Goal: Transaction & Acquisition: Purchase product/service

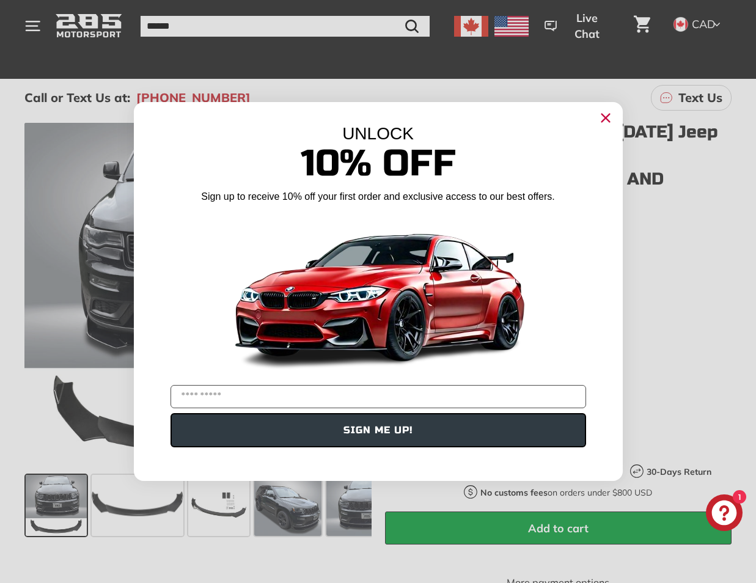
scroll to position [188, 0]
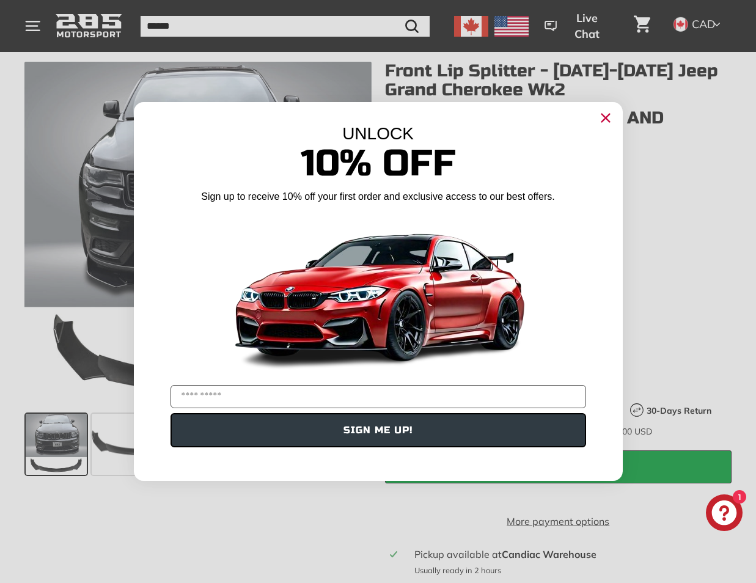
click at [606, 120] on icon "Close dialog" at bounding box center [605, 118] width 8 height 8
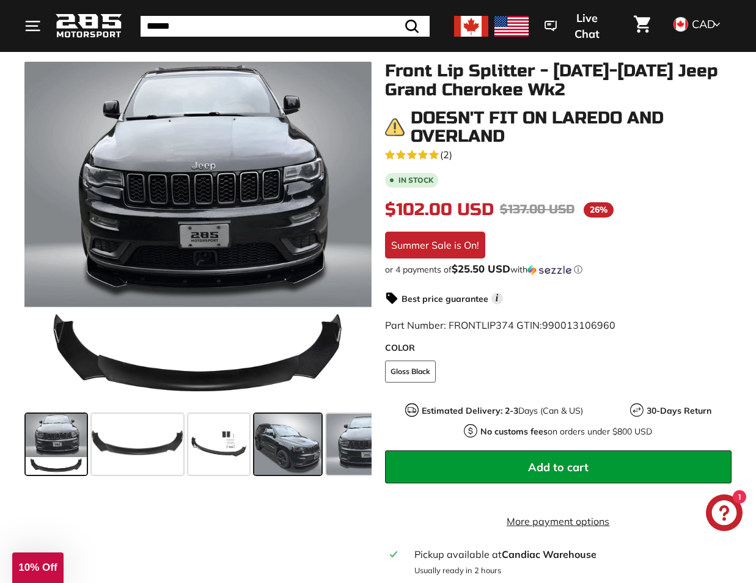
click at [286, 452] on span at bounding box center [287, 444] width 67 height 61
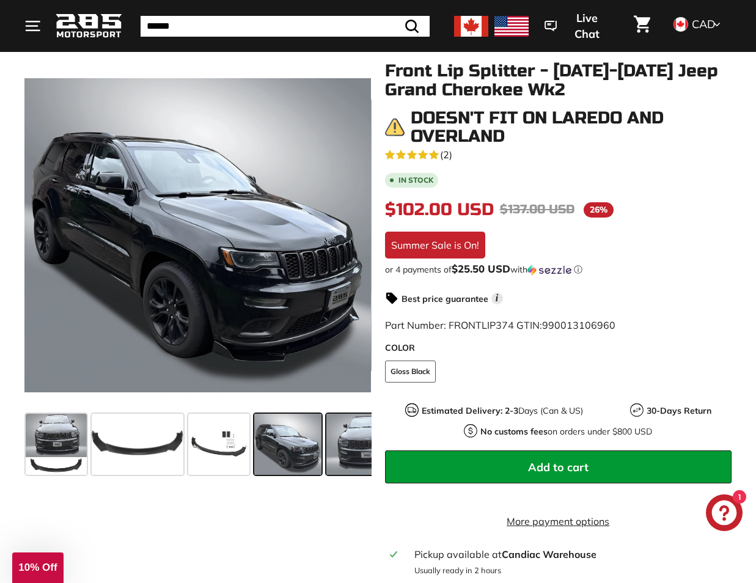
click at [328, 455] on span at bounding box center [365, 444] width 78 height 61
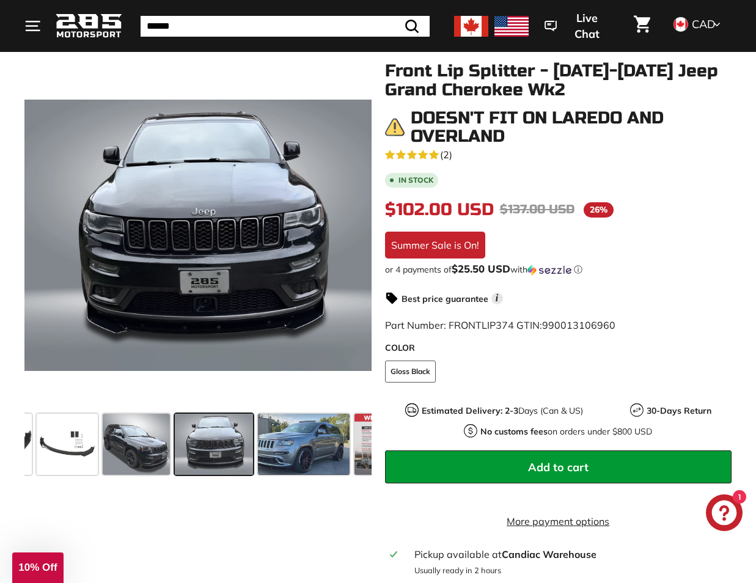
scroll to position [0, 167]
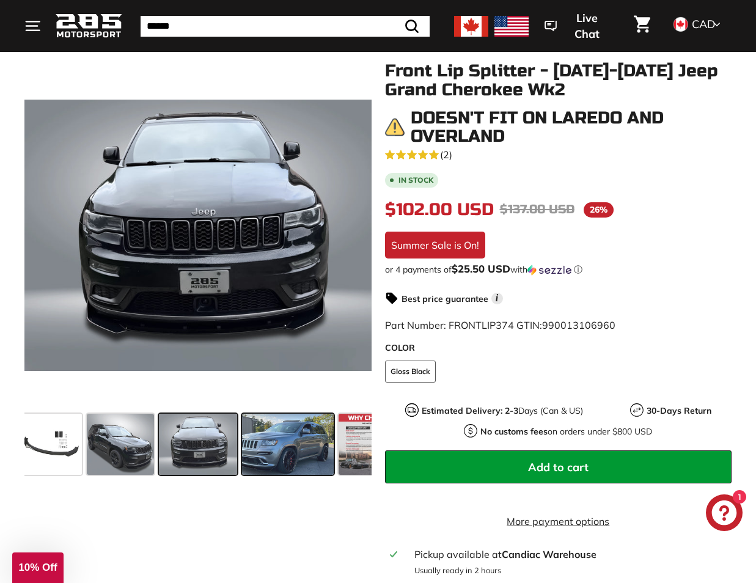
click at [291, 452] on span at bounding box center [288, 444] width 92 height 61
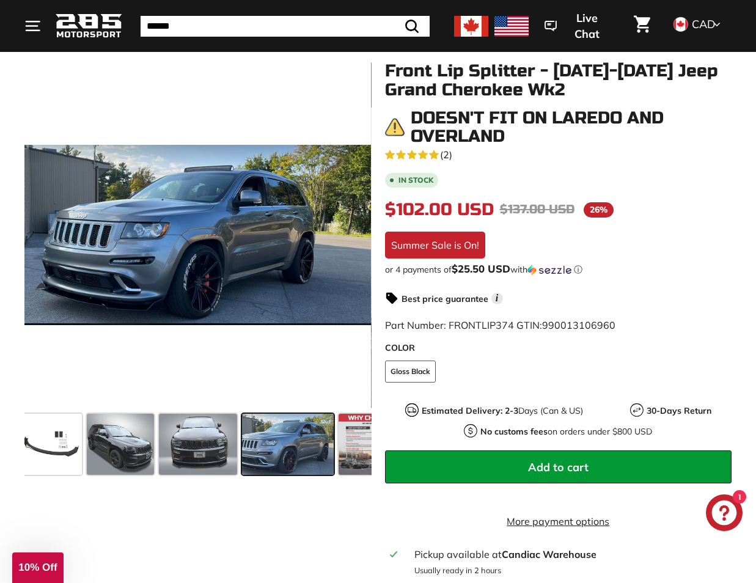
click at [245, 451] on span at bounding box center [288, 444] width 92 height 61
click at [221, 450] on span at bounding box center [198, 444] width 78 height 61
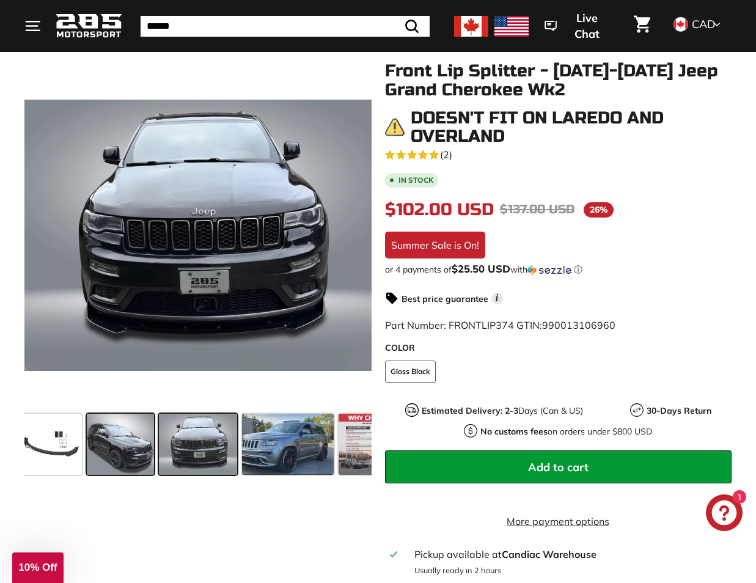
click at [141, 446] on span at bounding box center [120, 444] width 67 height 61
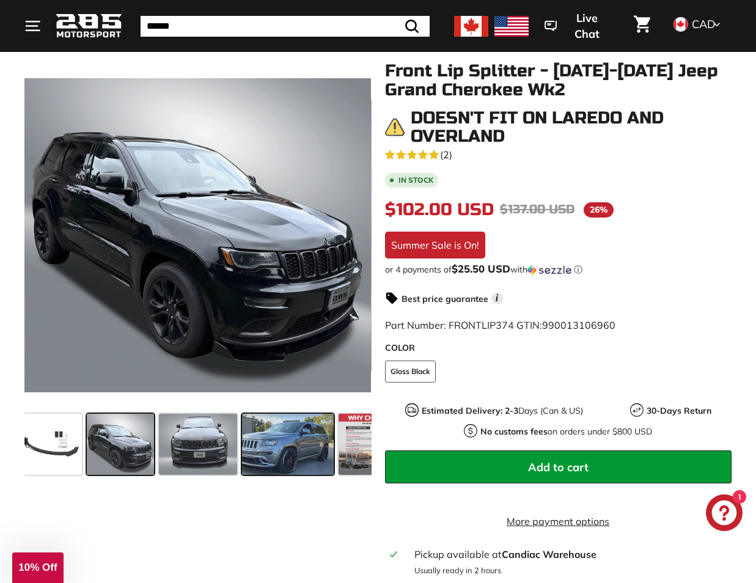
click at [285, 447] on span at bounding box center [288, 444] width 92 height 61
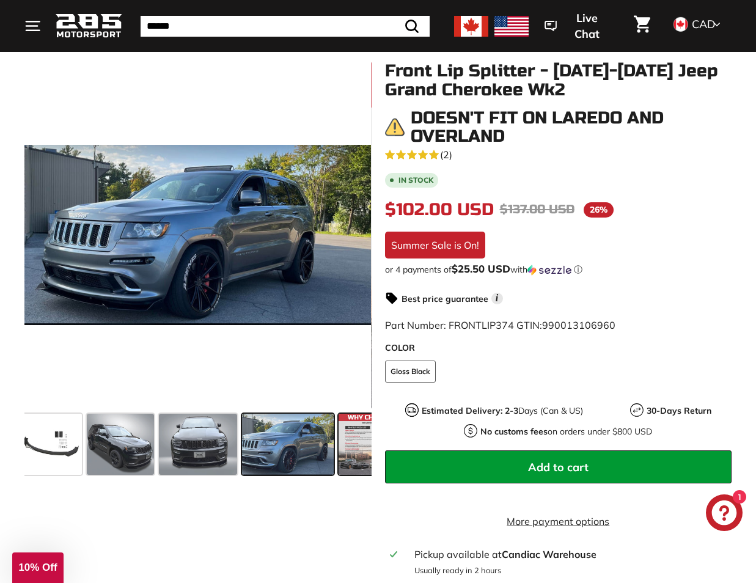
click at [353, 448] on span at bounding box center [368, 444] width 61 height 61
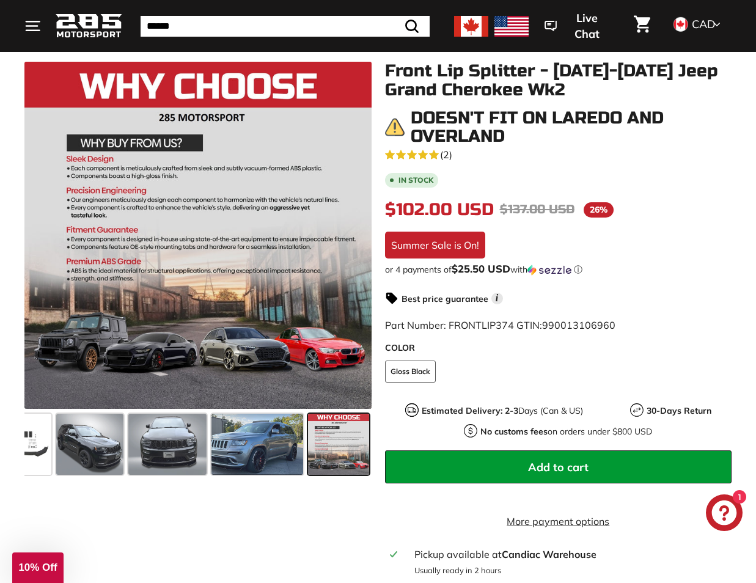
click at [349, 449] on span at bounding box center [338, 444] width 61 height 61
click at [282, 446] on span at bounding box center [257, 444] width 92 height 61
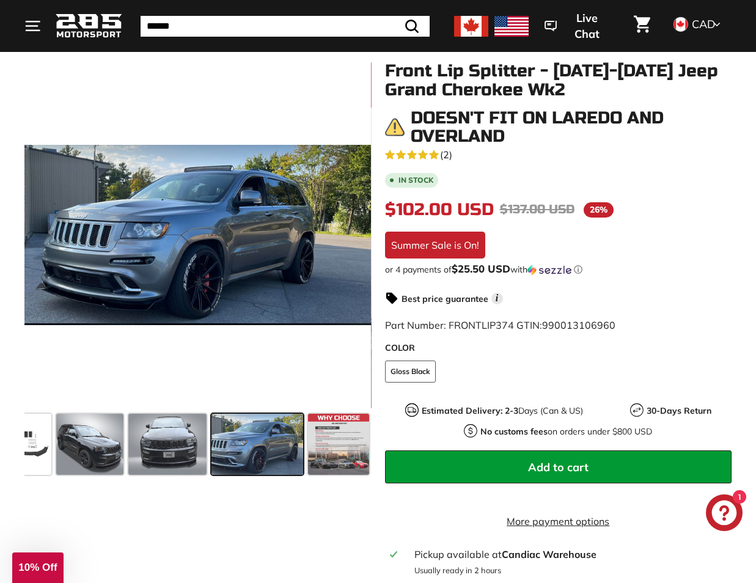
click at [220, 443] on span at bounding box center [257, 444] width 92 height 61
click at [196, 443] on span at bounding box center [167, 444] width 78 height 61
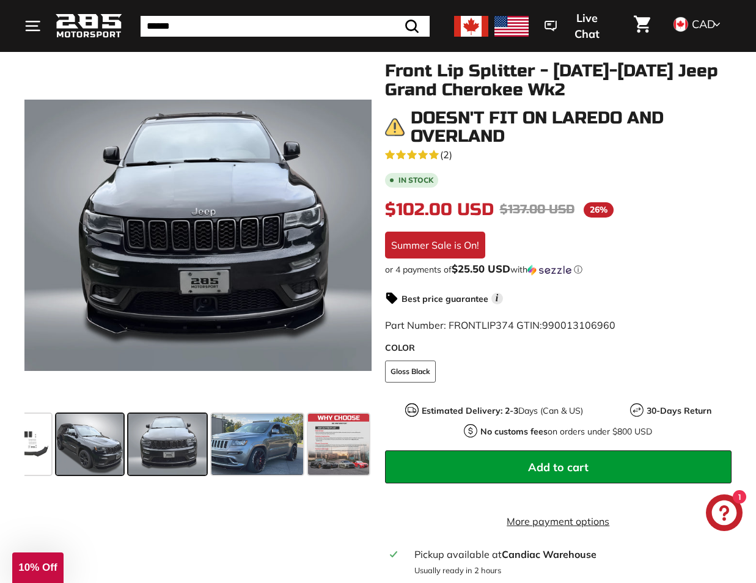
click at [116, 441] on span at bounding box center [89, 444] width 67 height 61
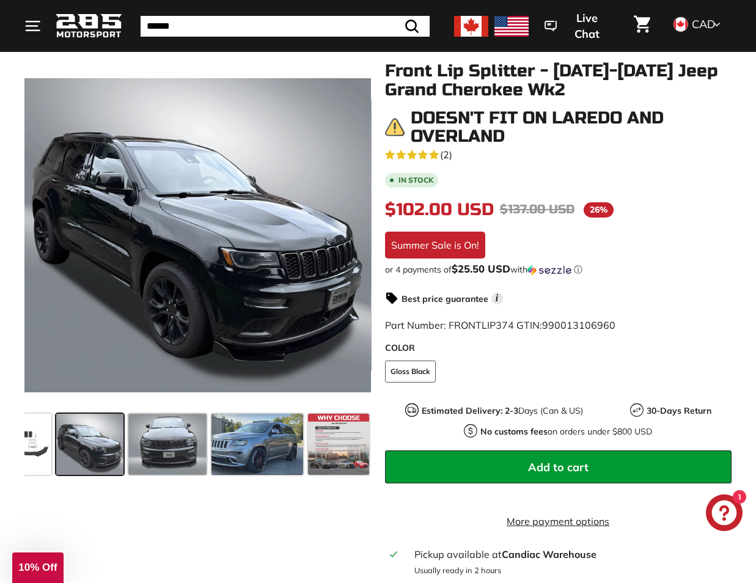
click at [20, 439] on div ".cls-1{fill:none;stroke:#000;stroke-miterlimit:10;stroke-width:2px} .cls-1{fill…" at bounding box center [191, 271] width 360 height 418
click at [27, 441] on span at bounding box center [20, 444] width 61 height 61
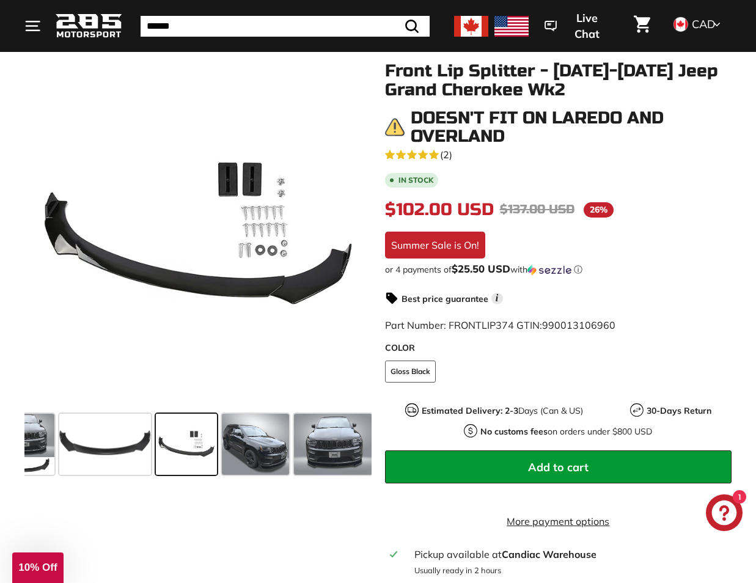
scroll to position [0, 21]
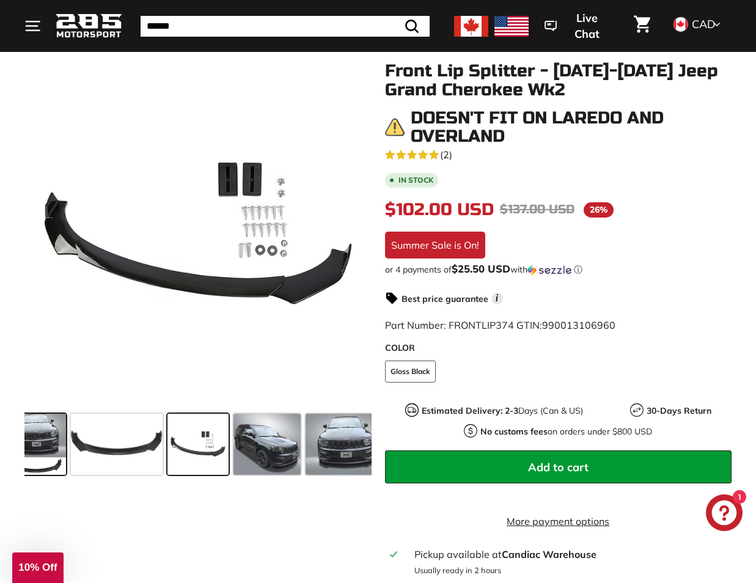
click at [60, 452] on span at bounding box center [35, 444] width 61 height 61
